Goal: Find specific page/section: Find specific page/section

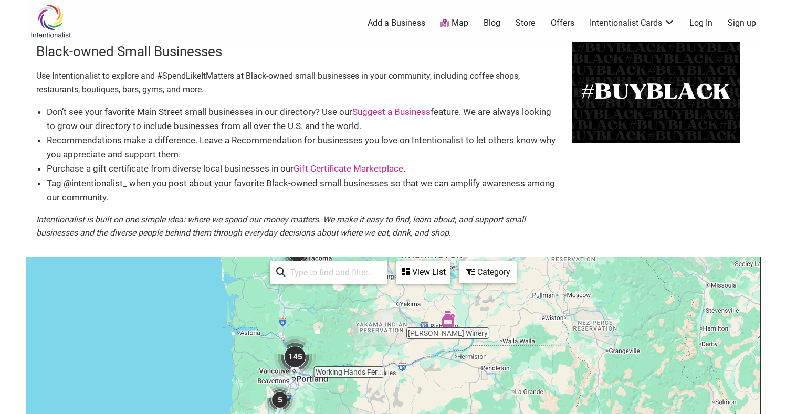
drag, startPoint x: 104, startPoint y: 324, endPoint x: 351, endPoint y: 206, distance: 273.5
click at [351, 206] on div "Black-owned Small Businesses Use Intentionalist to explore and #SpendLikeItMatt…" at bounding box center [393, 354] width 735 height 625
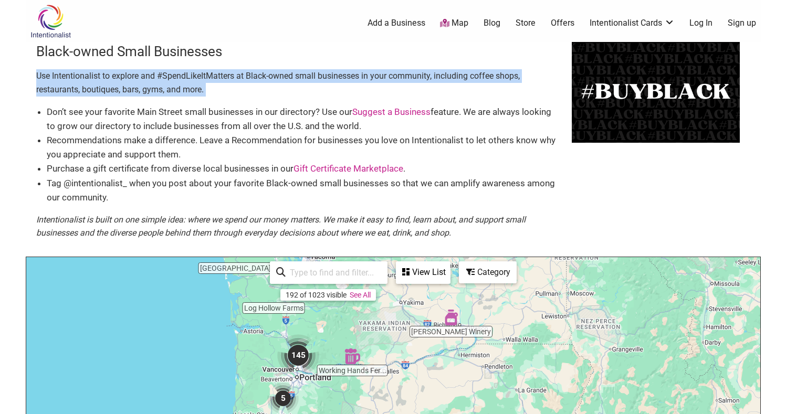
drag, startPoint x: 466, startPoint y: 99, endPoint x: 440, endPoint y: 51, distance: 54.8
click at [440, 51] on div "Black-owned Small Businesses Use Intentionalist to explore and #SpendLikeItMatt…" at bounding box center [304, 149] width 536 height 215
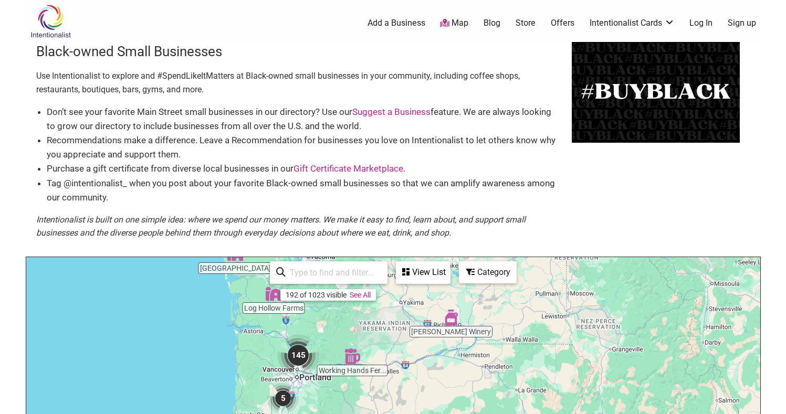
click at [450, 280] on div "Category" at bounding box center [423, 273] width 53 height 20
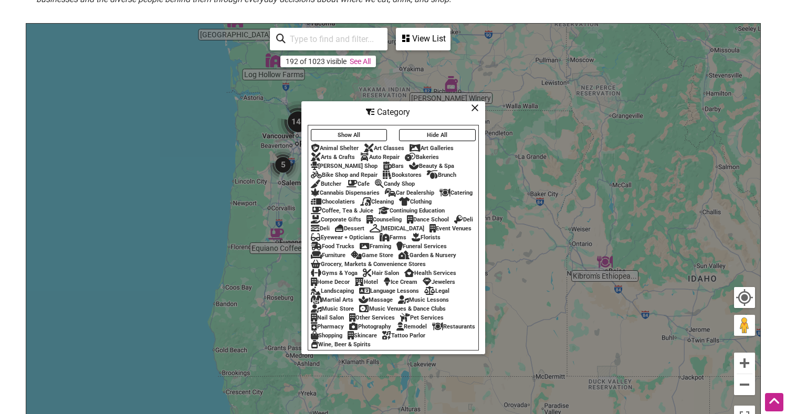
scroll to position [234, 0]
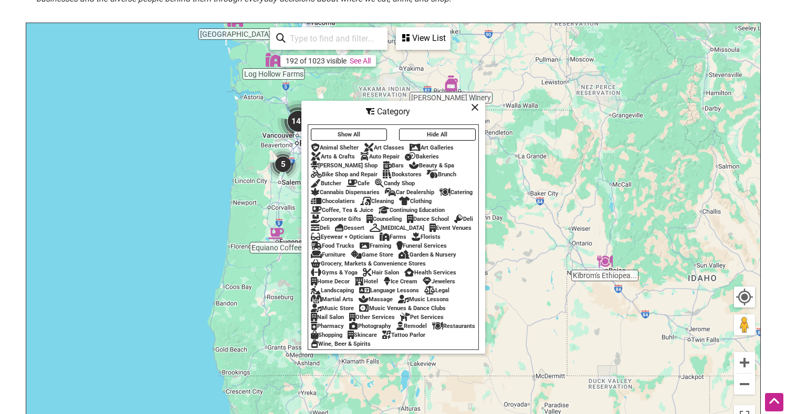
click at [409, 162] on div "Beauty & Spa" at bounding box center [431, 165] width 45 height 7
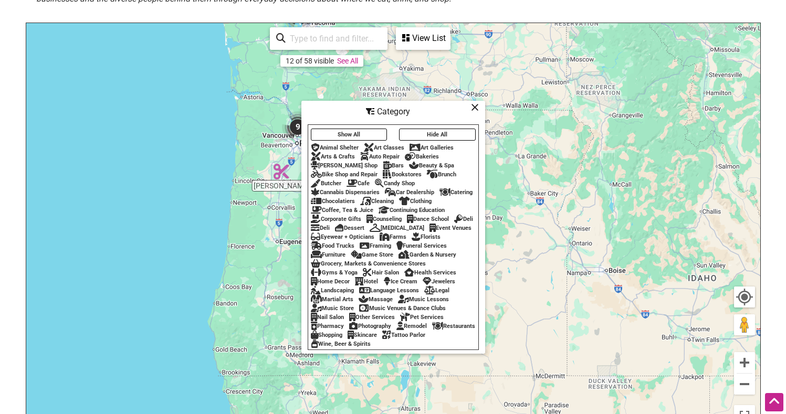
click at [474, 107] on icon at bounding box center [475, 107] width 8 height 1
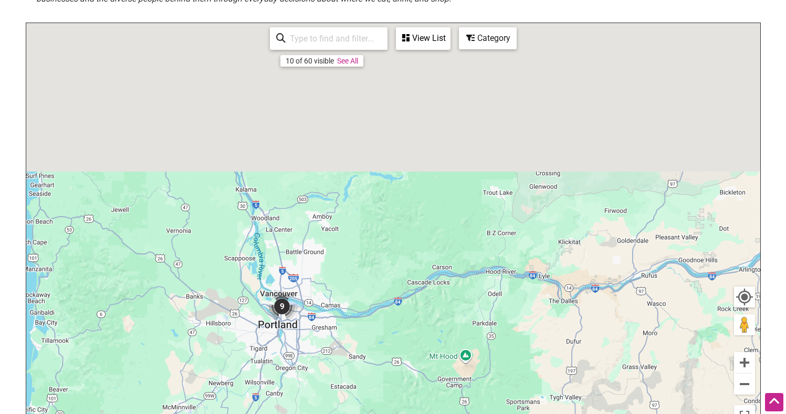
drag, startPoint x: 303, startPoint y: 140, endPoint x: 300, endPoint y: 350, distance: 210.1
click at [300, 350] on div "To navigate, press the arrow keys." at bounding box center [393, 227] width 734 height 409
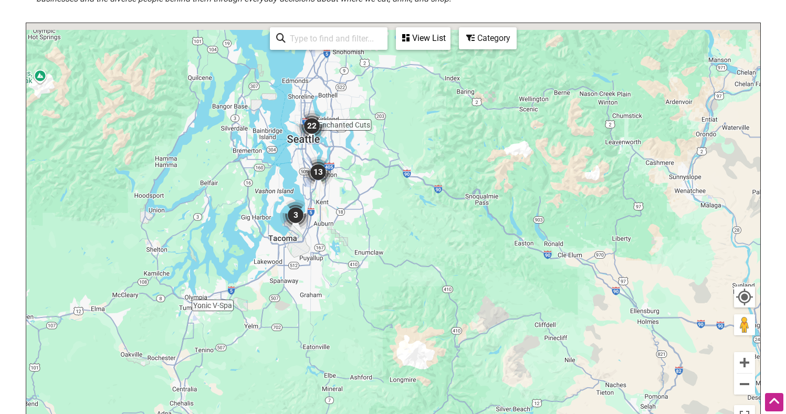
drag, startPoint x: 298, startPoint y: 276, endPoint x: 262, endPoint y: 367, distance: 98.5
click at [262, 367] on div "To navigate, press the arrow keys." at bounding box center [393, 227] width 734 height 409
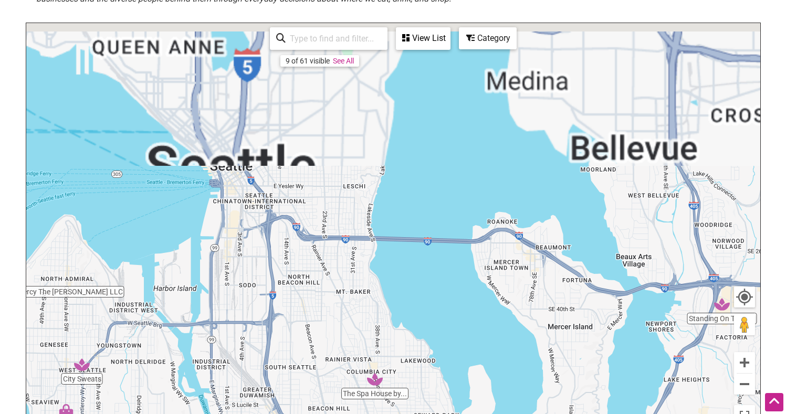
drag, startPoint x: 299, startPoint y: 115, endPoint x: 284, endPoint y: 368, distance: 253.1
click at [284, 368] on div "To navigate, press the arrow keys." at bounding box center [393, 227] width 734 height 409
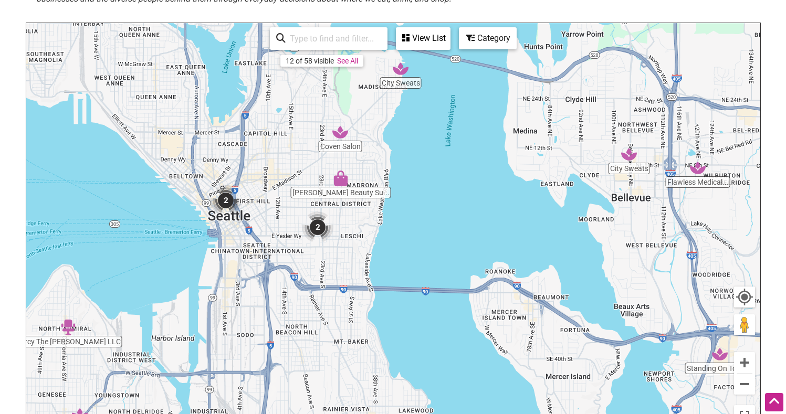
click at [417, 45] on div "View List" at bounding box center [423, 38] width 53 height 20
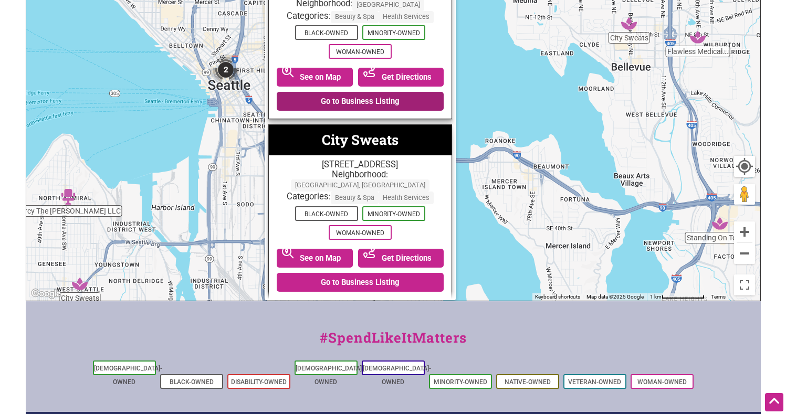
scroll to position [0, 0]
